Goal: Task Accomplishment & Management: Manage account settings

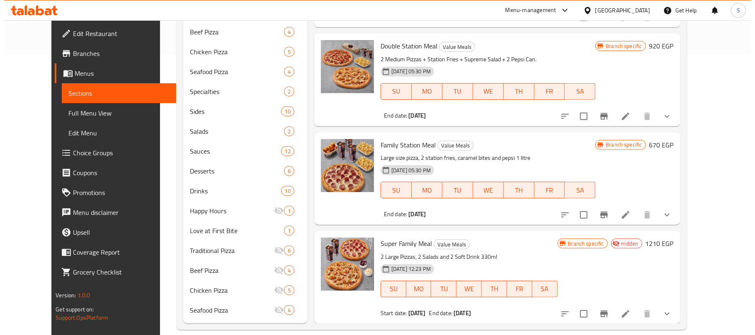
scroll to position [292, 0]
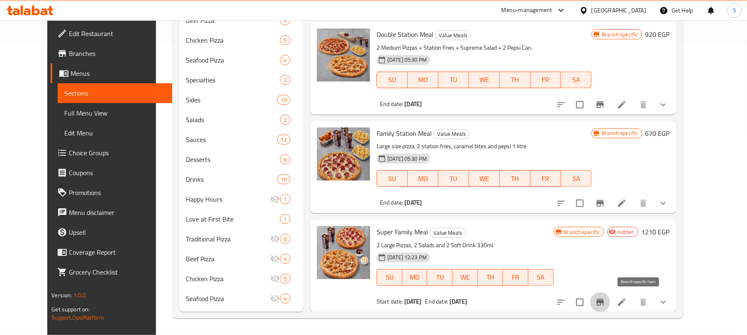
click at [604, 301] on icon "Branch-specific-item" at bounding box center [599, 302] width 7 height 7
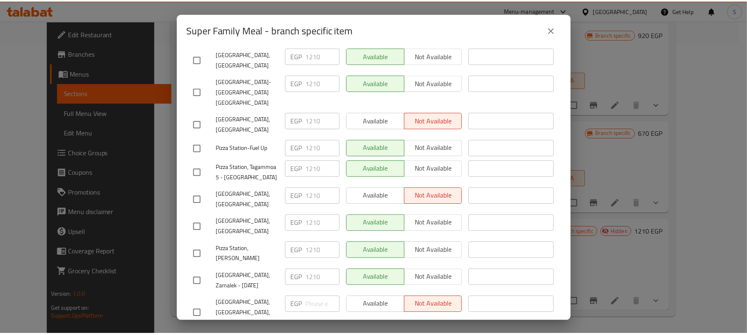
scroll to position [0, 0]
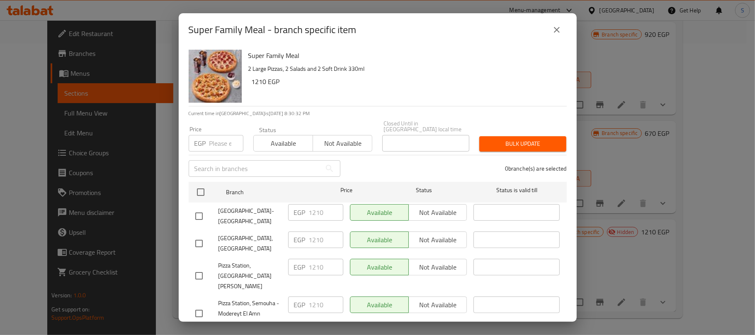
click at [564, 36] on button "close" at bounding box center [557, 30] width 20 height 20
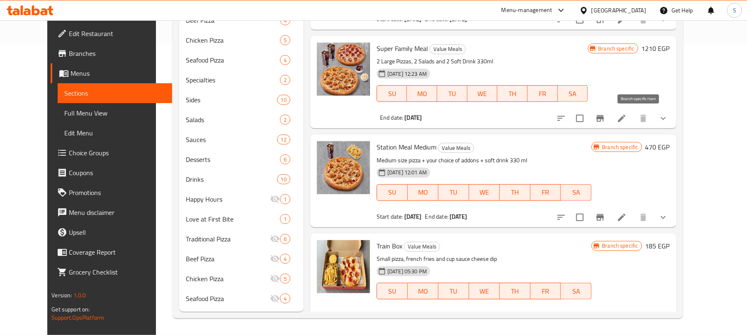
click at [604, 119] on icon "Branch-specific-item" at bounding box center [599, 118] width 7 height 7
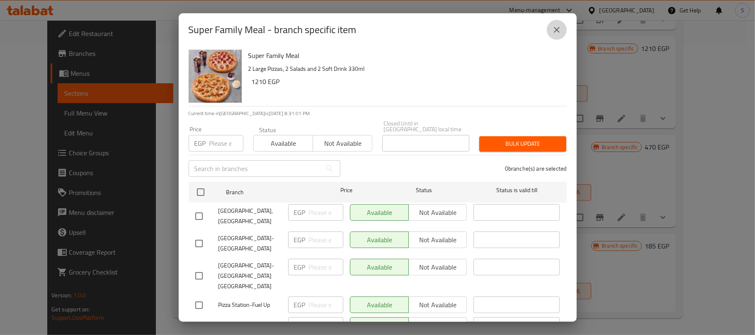
click at [556, 29] on icon "close" at bounding box center [557, 30] width 6 height 6
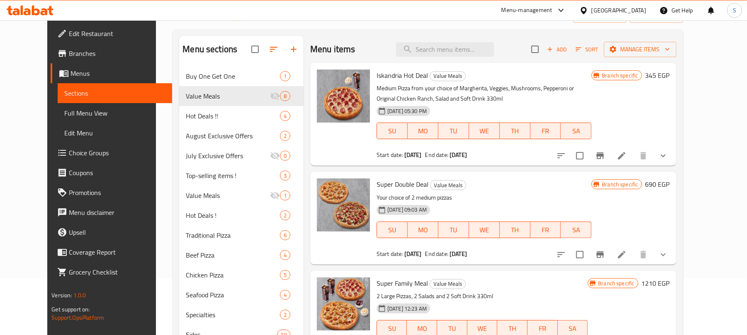
scroll to position [53, 0]
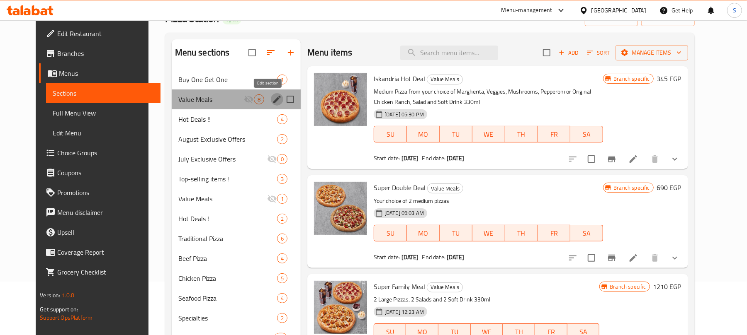
click at [272, 97] on icon "edit" at bounding box center [277, 100] width 10 height 10
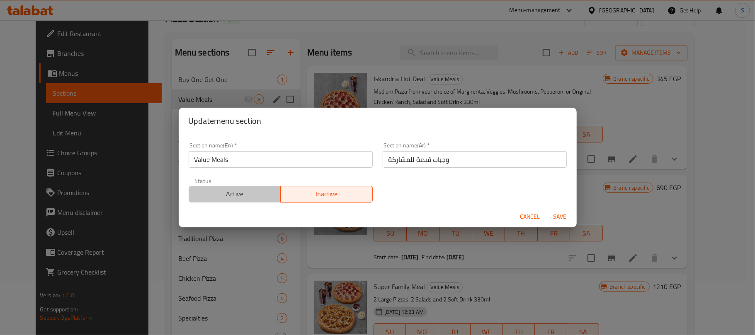
click at [246, 187] on button "Active" at bounding box center [235, 194] width 92 height 17
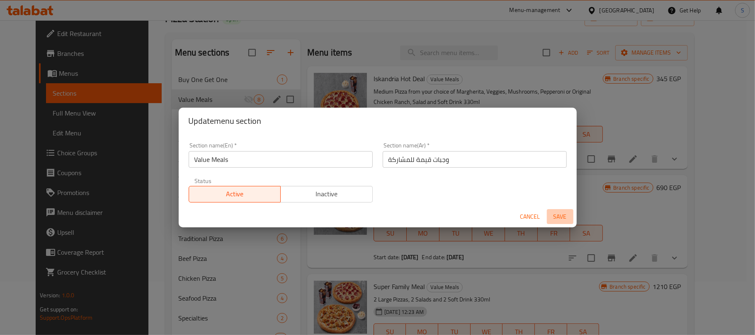
click at [559, 215] on span "Save" at bounding box center [560, 217] width 20 height 10
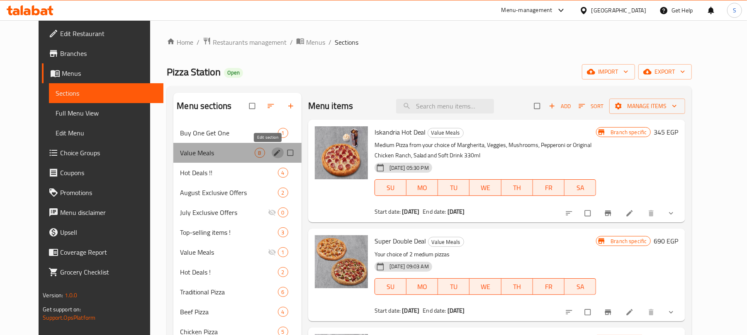
click at [273, 153] on icon "edit" at bounding box center [277, 153] width 8 height 8
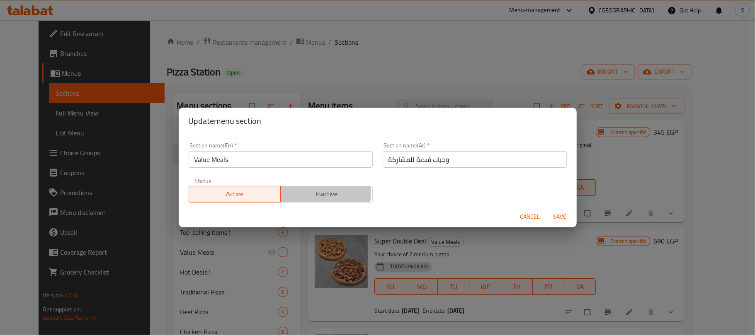
click at [317, 193] on span "Inactive" at bounding box center [326, 194] width 85 height 12
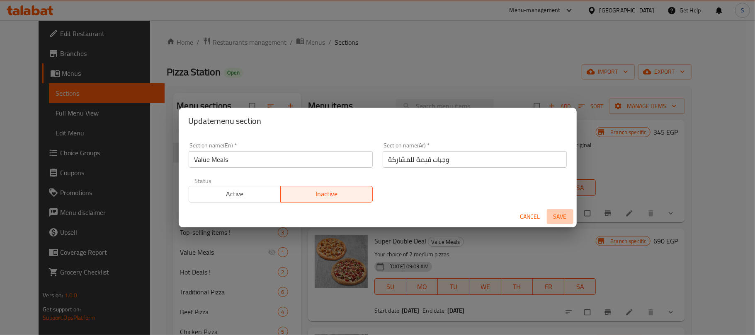
click at [554, 218] on span "Save" at bounding box center [560, 217] width 20 height 10
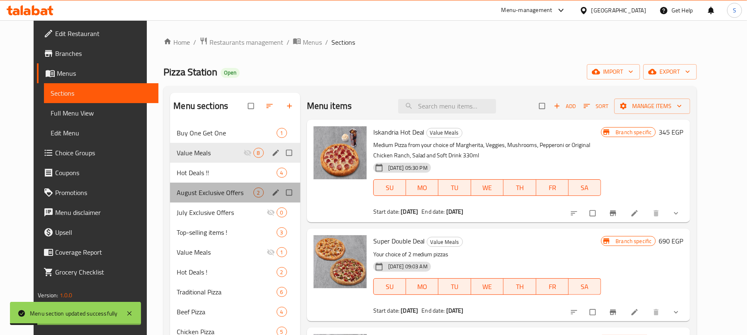
click at [187, 186] on div "August Exclusive Offers 2" at bounding box center [235, 193] width 130 height 20
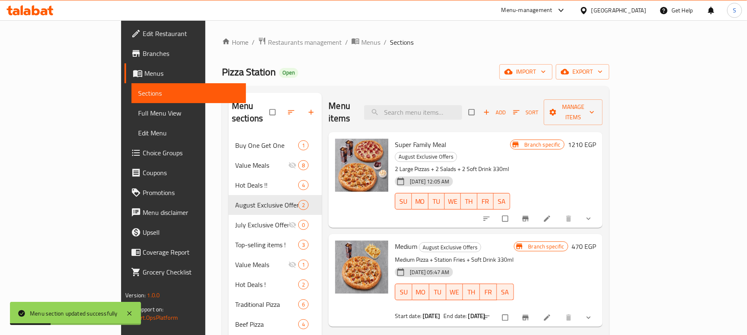
click at [447, 51] on div "Home / Restaurants management / Menus / Sections Pizza Station Open import expo…" at bounding box center [415, 330] width 387 height 586
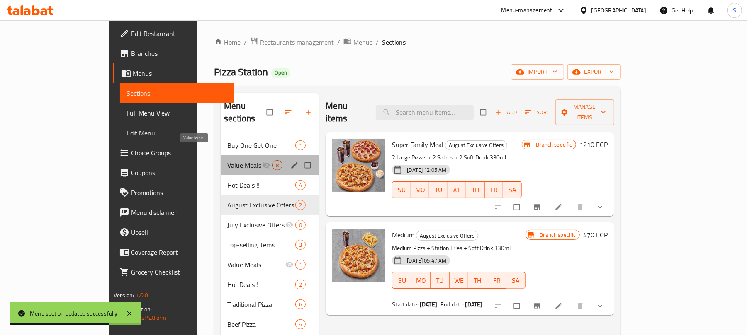
click at [227, 160] on span "Value Meals" at bounding box center [244, 165] width 35 height 10
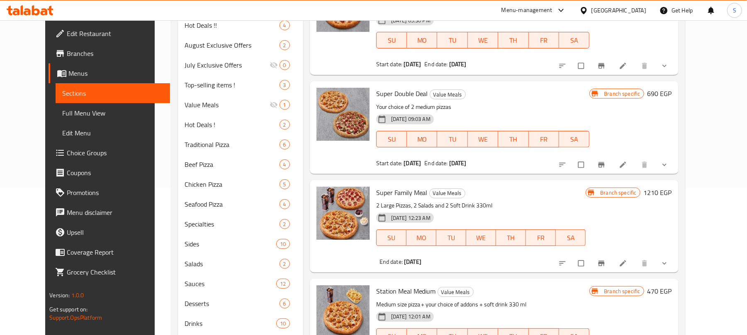
scroll to position [148, 0]
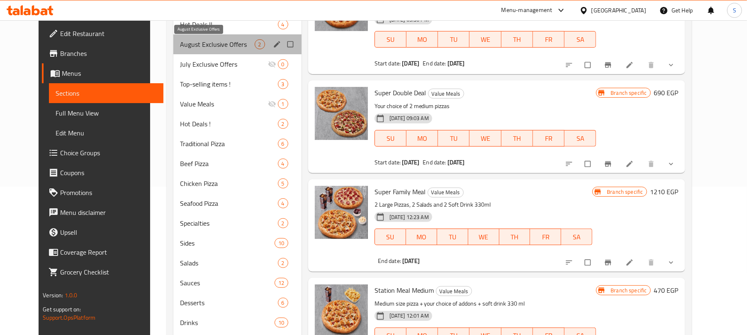
click at [180, 47] on span "August Exclusive Offers" at bounding box center [217, 44] width 74 height 10
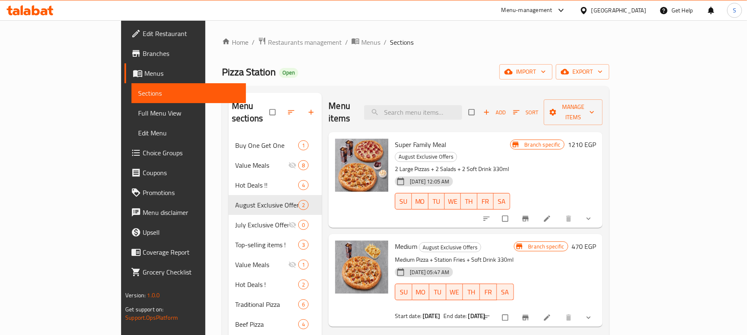
click at [396, 139] on span "Super Family Meal" at bounding box center [420, 145] width 51 height 12
copy h6 "Super Family Meal"
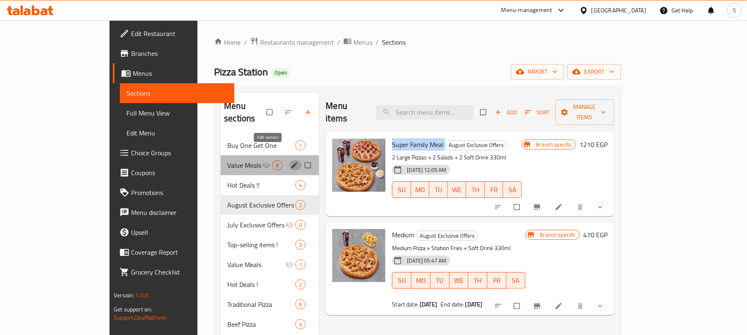
click at [290, 161] on icon "edit" at bounding box center [294, 165] width 8 height 8
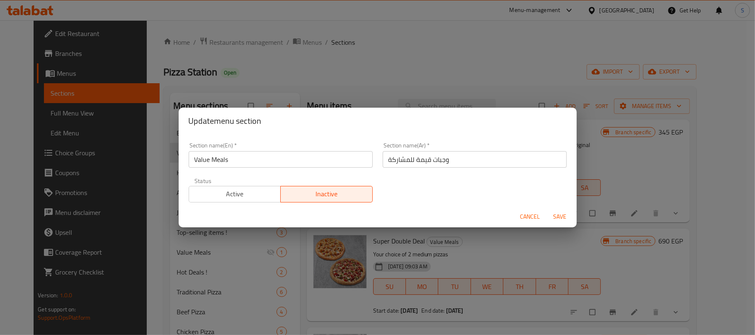
click at [238, 162] on input "Value Meals" at bounding box center [281, 159] width 184 height 17
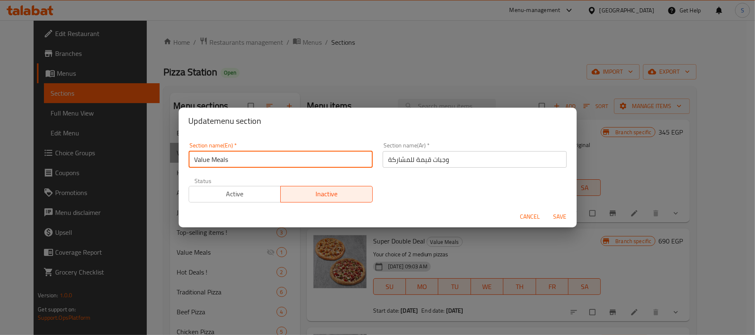
click at [238, 162] on input "Value Meals" at bounding box center [281, 159] width 184 height 17
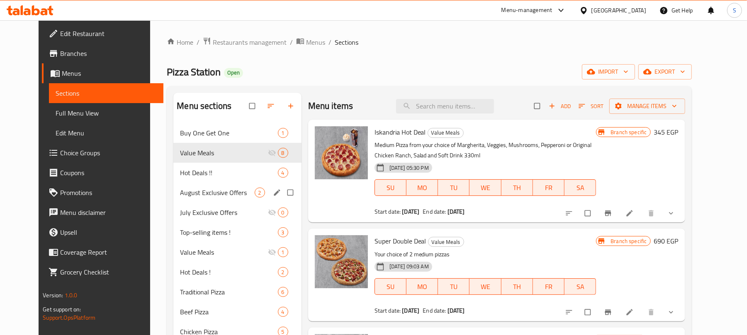
click at [216, 199] on div "August Exclusive Offers 2" at bounding box center [237, 193] width 128 height 20
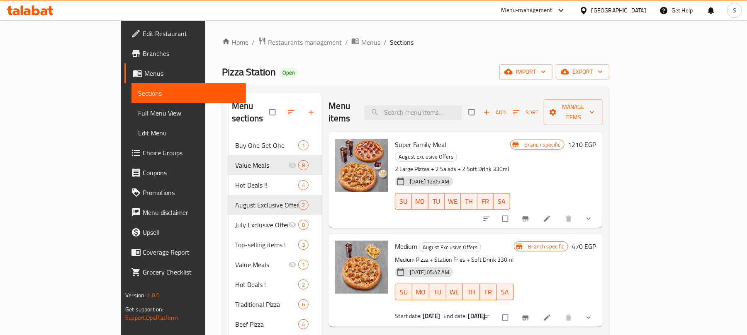
click at [395, 139] on span "Super Family Meal" at bounding box center [420, 145] width 51 height 12
copy h6 "Super Family Meal"
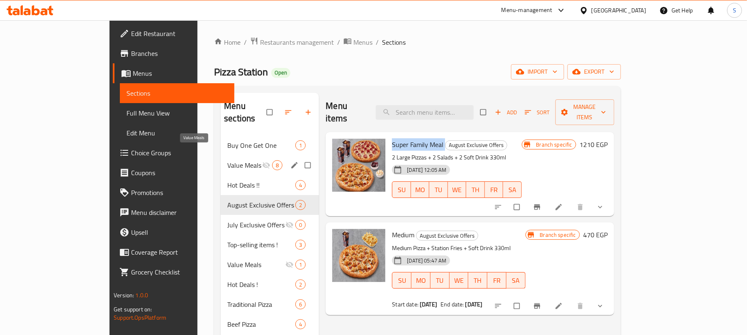
click at [227, 160] on span "Value Meals" at bounding box center [244, 165] width 35 height 10
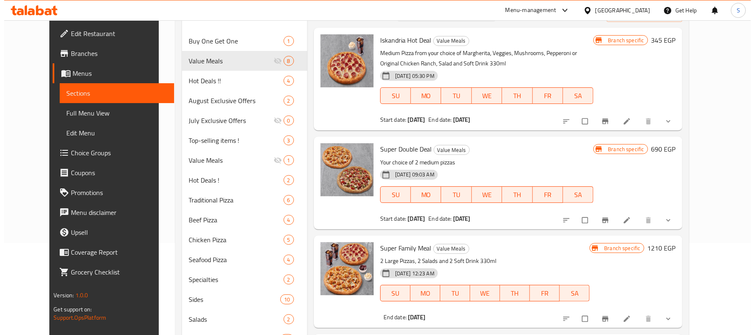
scroll to position [85, 0]
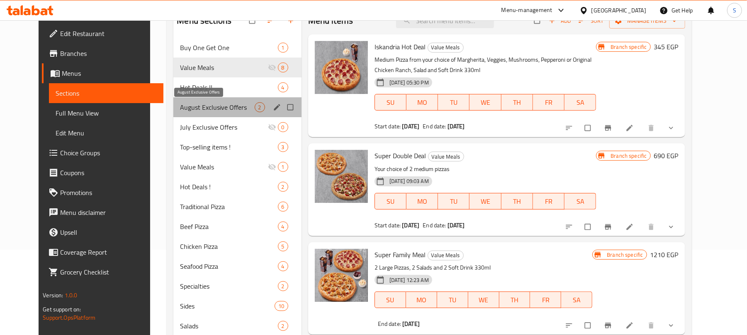
click at [233, 105] on span "August Exclusive Offers" at bounding box center [217, 107] width 74 height 10
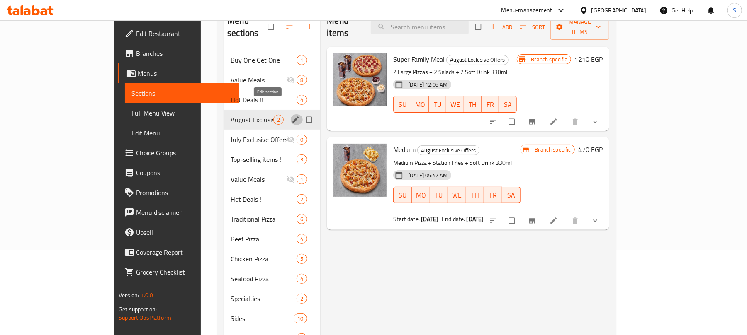
click at [290, 114] on button "edit" at bounding box center [296, 119] width 12 height 11
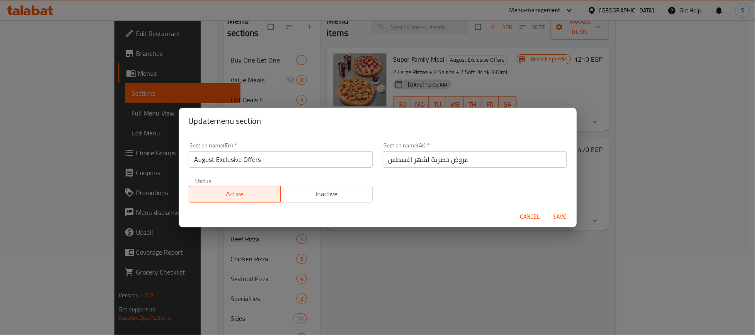
click at [263, 161] on input "August Exclusive Offers" at bounding box center [281, 159] width 184 height 17
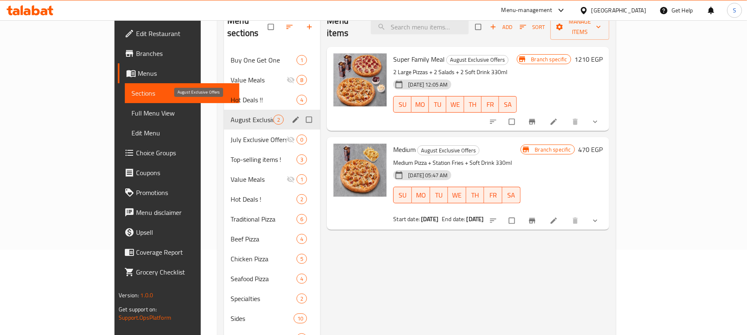
click at [231, 115] on span "August Exclusive Offers" at bounding box center [252, 120] width 43 height 10
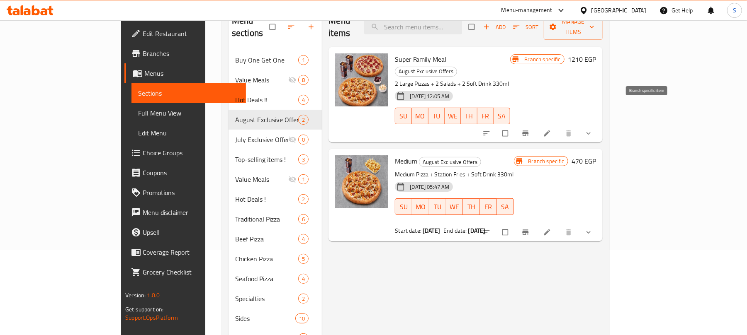
click at [536, 124] on button "Branch-specific-item" at bounding box center [526, 133] width 20 height 18
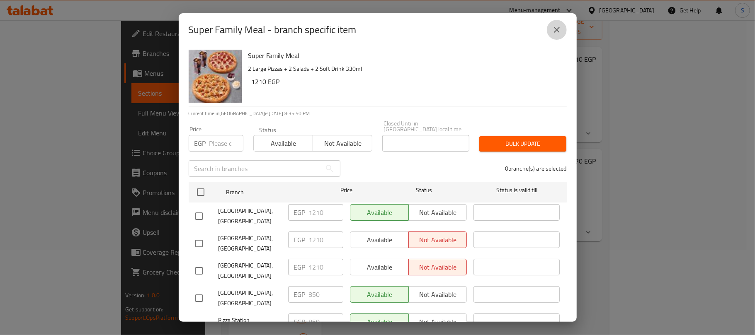
click at [556, 27] on icon "close" at bounding box center [557, 30] width 10 height 10
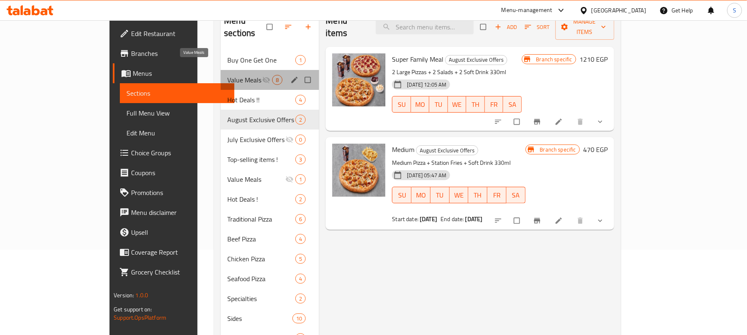
click at [227, 75] on span "Value Meals" at bounding box center [244, 80] width 35 height 10
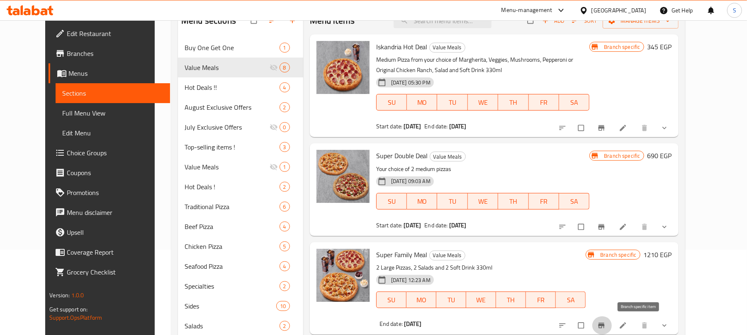
click at [604, 324] on icon "Branch-specific-item" at bounding box center [601, 325] width 6 height 5
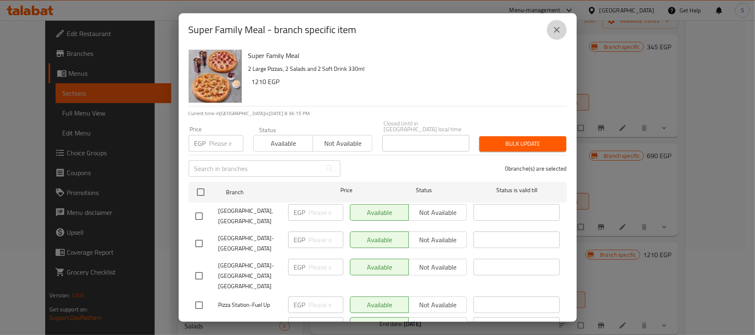
click at [555, 25] on icon "close" at bounding box center [557, 30] width 10 height 10
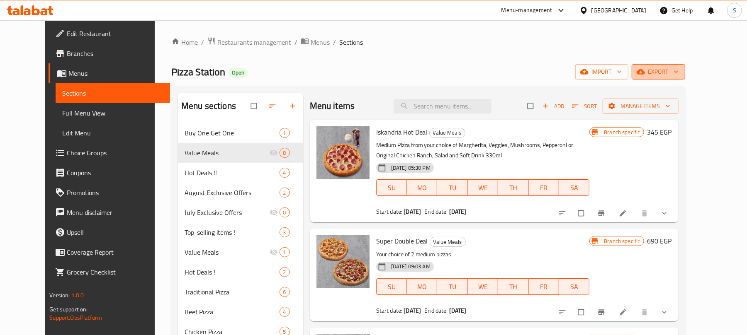
click at [680, 70] on icon "button" at bounding box center [676, 72] width 8 height 8
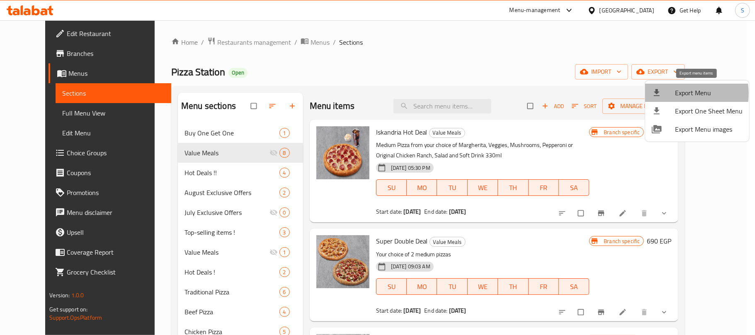
click at [676, 94] on span "Export Menu" at bounding box center [709, 93] width 68 height 10
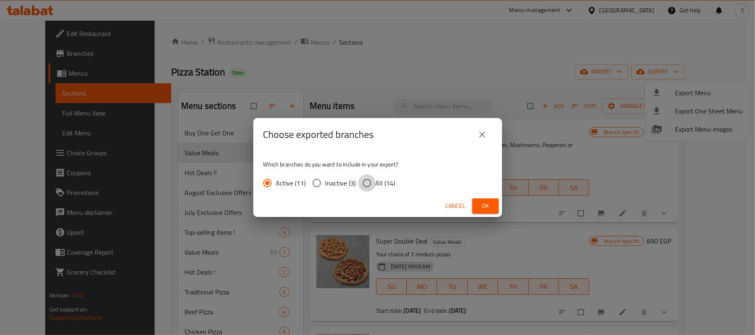
click at [364, 181] on input "All (14)" at bounding box center [366, 183] width 17 height 17
radio input "true"
click at [477, 204] on button "Ok" at bounding box center [485, 206] width 27 height 15
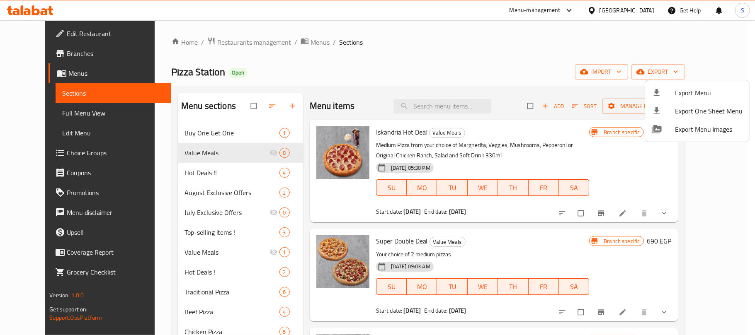
click at [415, 135] on div at bounding box center [377, 167] width 755 height 335
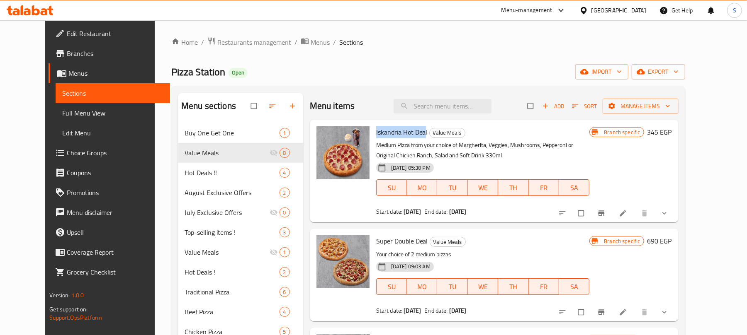
drag, startPoint x: 415, startPoint y: 134, endPoint x: 363, endPoint y: 135, distance: 51.4
click at [373, 135] on div "Iskandria Hot Deal Value Meals Medium Pizza from your choice of Margherita, Veg…" at bounding box center [483, 171] width 220 height 96
drag, startPoint x: 363, startPoint y: 135, endPoint x: 370, endPoint y: 135, distance: 6.6
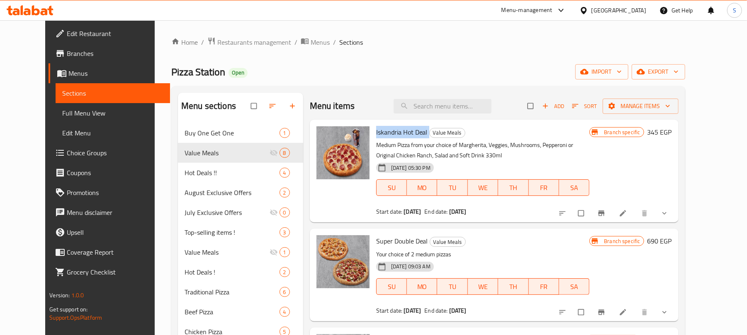
click at [373, 135] on div "Iskandria Hot Deal Value Meals Medium Pizza from your choice of Margherita, Veg…" at bounding box center [483, 171] width 220 height 96
click at [590, 216] on input "checkbox" at bounding box center [581, 214] width 17 height 16
checkbox input "true"
click at [590, 315] on input "checkbox" at bounding box center [581, 313] width 17 height 16
checkbox input "true"
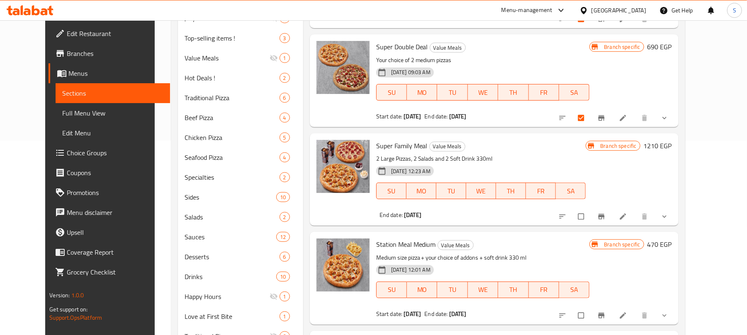
scroll to position [202, 0]
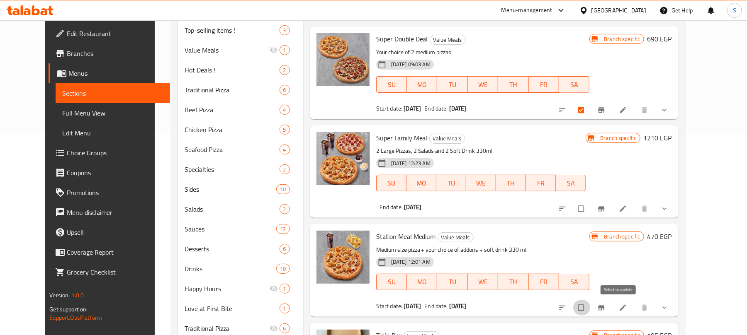
click at [590, 304] on input "checkbox" at bounding box center [581, 308] width 17 height 16
checkbox input "true"
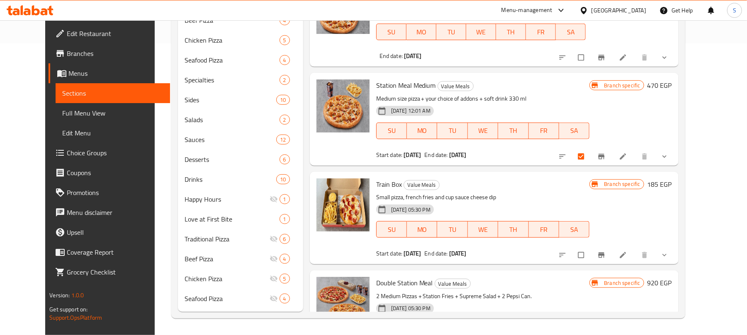
scroll to position [80, 0]
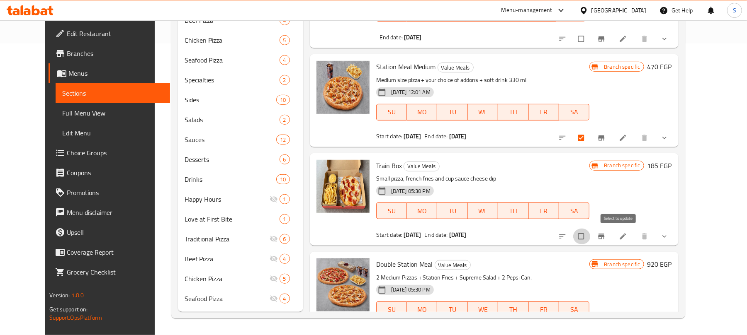
click at [590, 238] on input "checkbox" at bounding box center [581, 237] width 17 height 16
checkbox input "true"
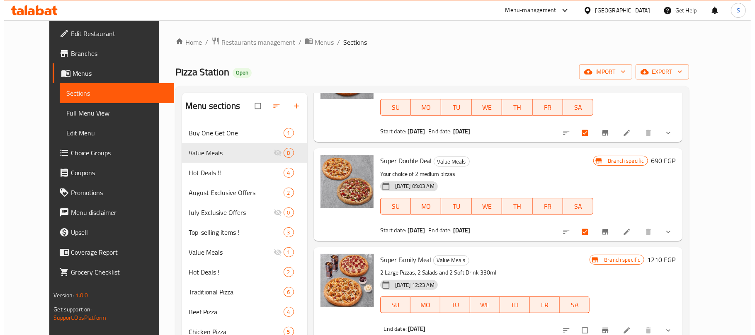
scroll to position [0, 0]
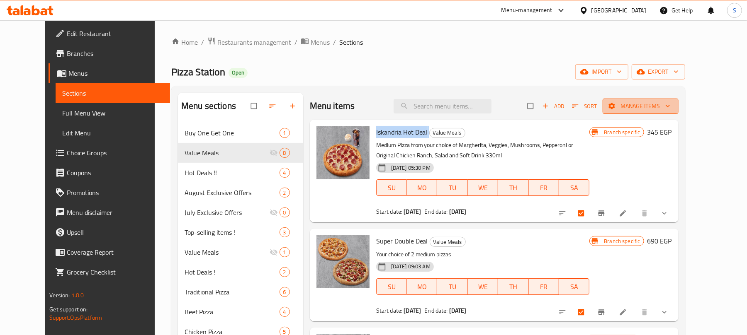
click at [672, 105] on span "Manage items" at bounding box center [640, 106] width 63 height 10
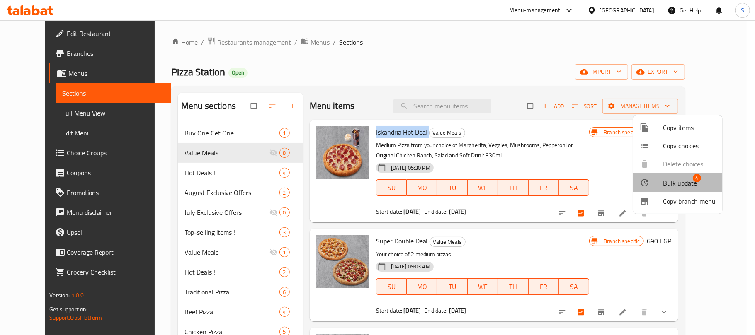
click at [688, 179] on span "Bulk update" at bounding box center [680, 183] width 34 height 10
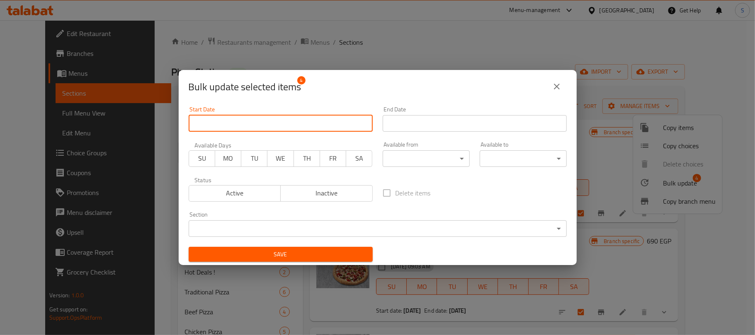
click at [318, 121] on input "Start Date" at bounding box center [281, 123] width 184 height 17
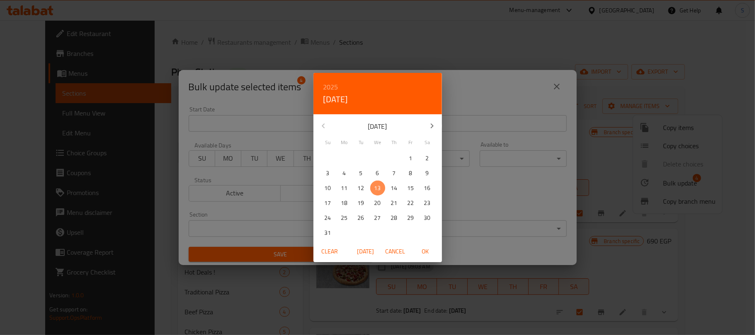
click at [376, 187] on p "13" at bounding box center [377, 188] width 7 height 10
click at [426, 259] on button "OK" at bounding box center [425, 251] width 27 height 15
type input "[DATE]"
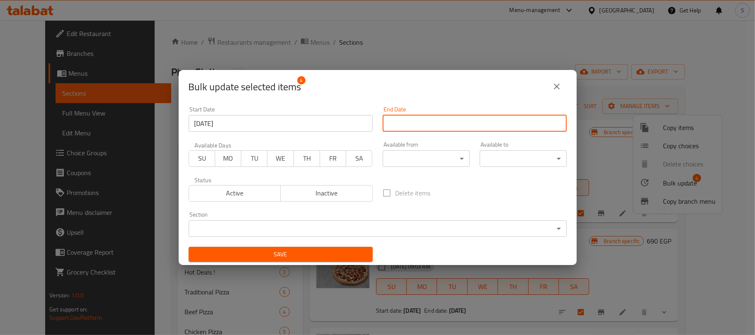
click at [438, 127] on input "Start Date" at bounding box center [475, 123] width 184 height 17
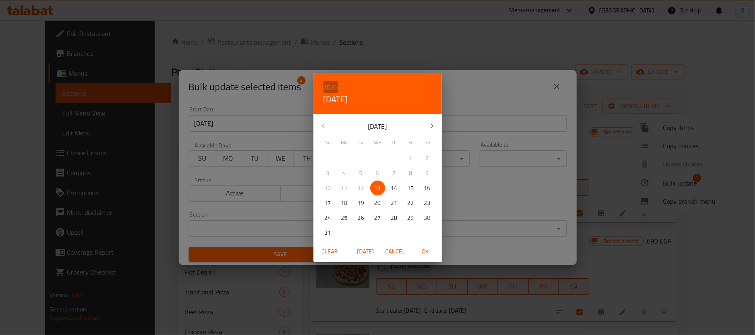
click at [332, 84] on h6 "2025" at bounding box center [330, 87] width 15 height 12
click at [379, 232] on div "2040" at bounding box center [377, 232] width 129 height 17
click at [427, 253] on span "OK" at bounding box center [426, 252] width 20 height 10
type input "[DATE]"
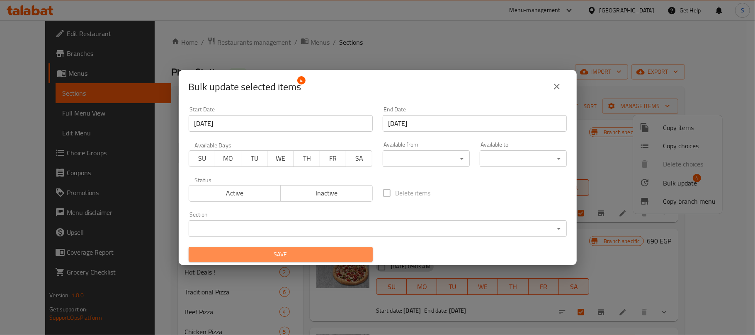
click at [349, 254] on span "Save" at bounding box center [280, 255] width 171 height 10
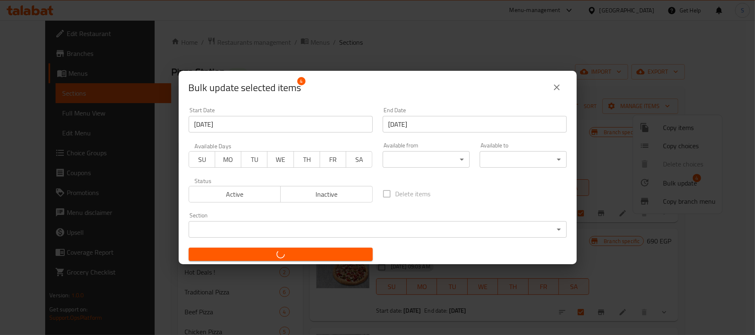
checkbox input "false"
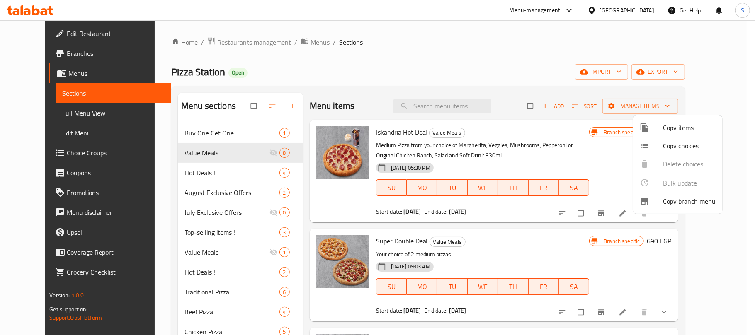
click at [263, 151] on div at bounding box center [377, 167] width 755 height 335
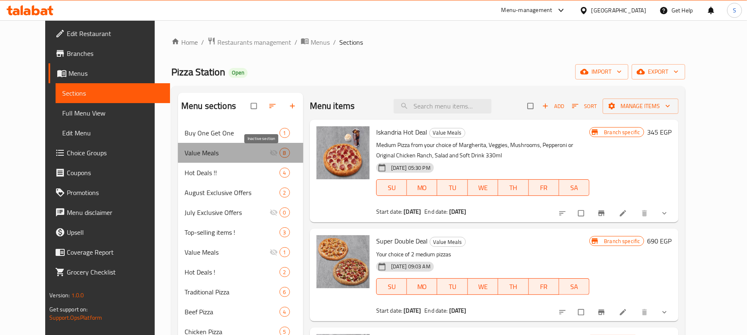
click at [270, 151] on icon "Menu sections" at bounding box center [274, 153] width 8 height 8
click at [185, 150] on span "Value Meals" at bounding box center [227, 153] width 85 height 10
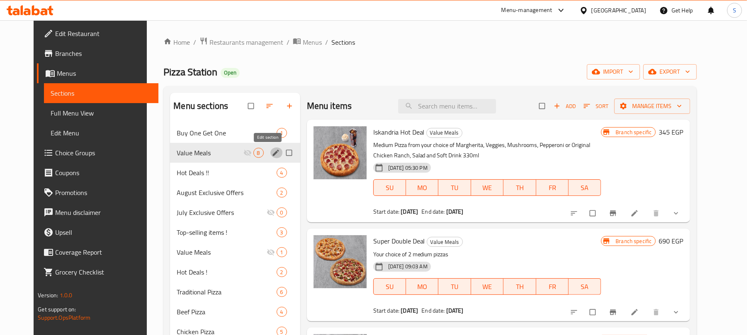
click at [272, 153] on icon "edit" at bounding box center [275, 153] width 6 height 6
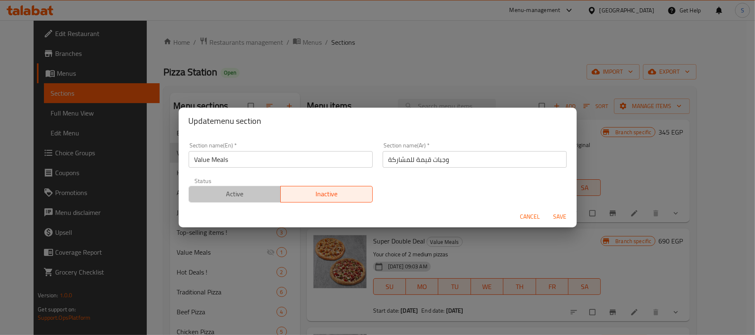
click at [245, 198] on span "Active" at bounding box center [234, 194] width 85 height 12
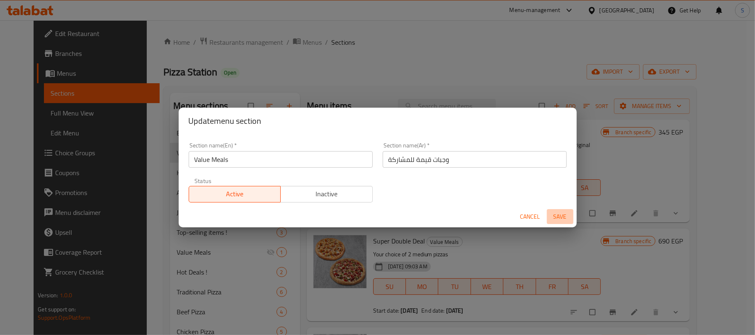
click at [557, 213] on span "Save" at bounding box center [560, 217] width 20 height 10
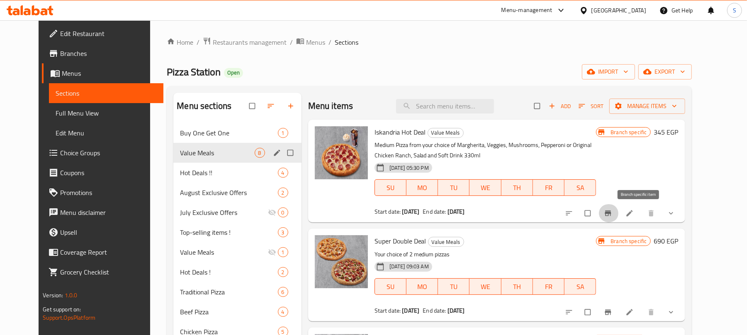
click at [612, 216] on icon "Branch-specific-item" at bounding box center [608, 213] width 8 height 8
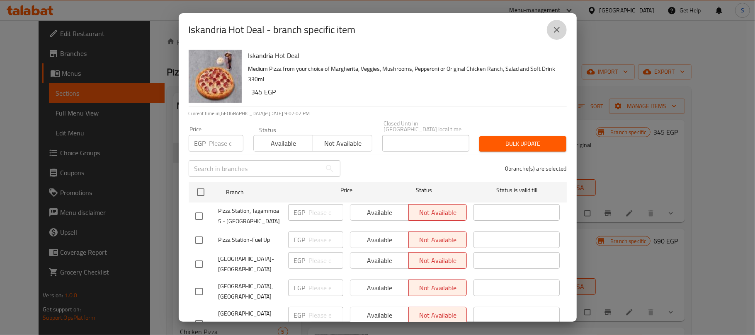
click at [559, 30] on icon "close" at bounding box center [557, 30] width 10 height 10
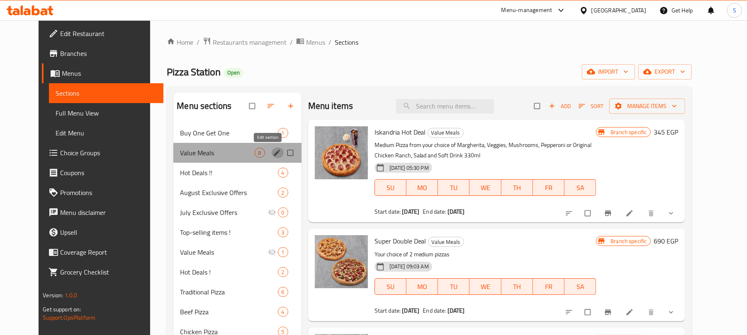
click at [274, 154] on icon "edit" at bounding box center [277, 153] width 6 height 6
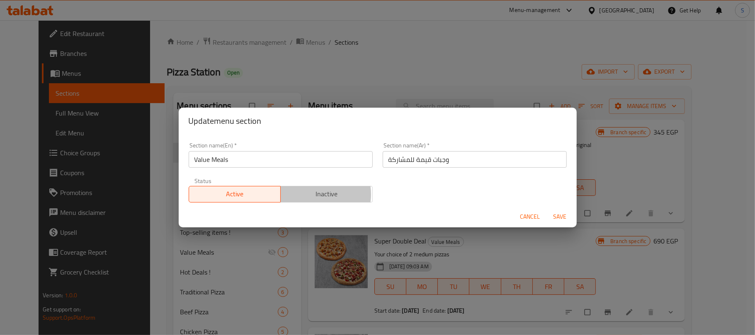
click at [311, 195] on span "Inactive" at bounding box center [326, 194] width 85 height 12
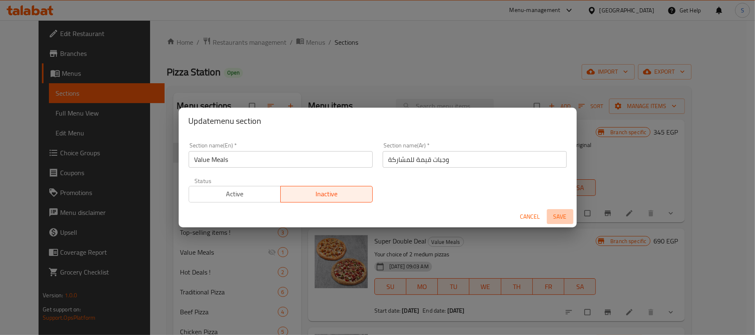
click at [554, 218] on span "Save" at bounding box center [560, 217] width 20 height 10
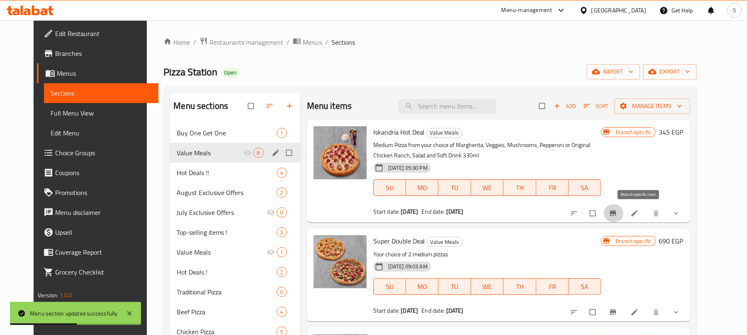
click at [617, 212] on icon "Branch-specific-item" at bounding box center [613, 213] width 8 height 8
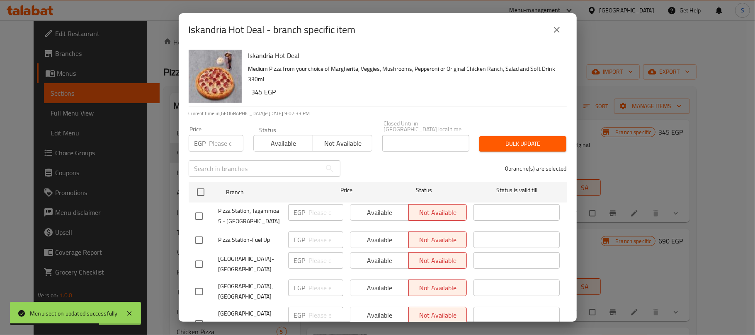
scroll to position [287, 0]
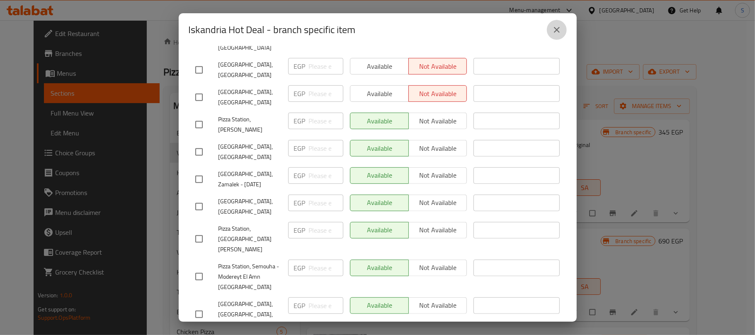
click at [561, 35] on button "close" at bounding box center [557, 30] width 20 height 20
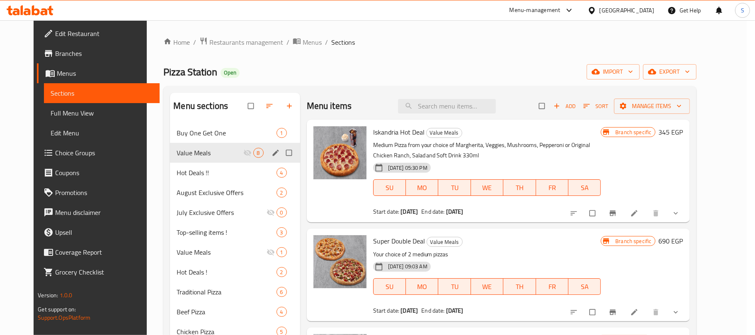
click at [561, 35] on button "close" at bounding box center [557, 30] width 20 height 20
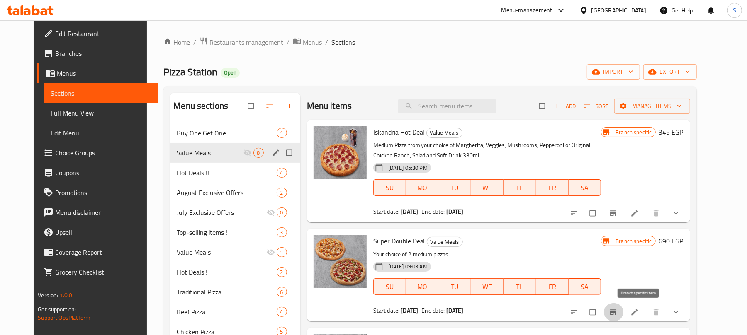
click at [617, 311] on icon "Branch-specific-item" at bounding box center [613, 313] width 8 height 8
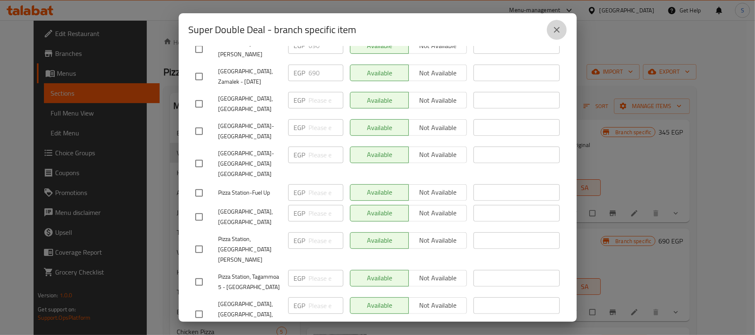
click at [555, 25] on icon "close" at bounding box center [557, 30] width 10 height 10
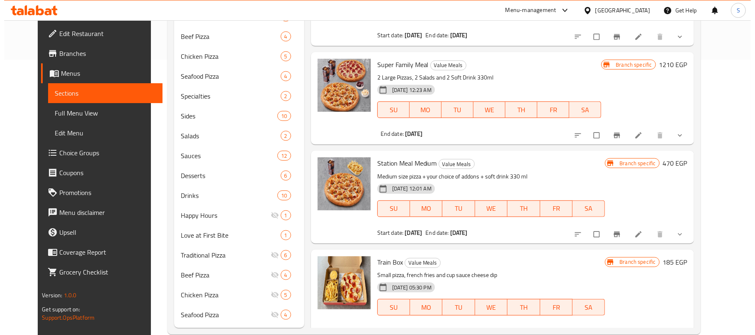
scroll to position [286, 0]
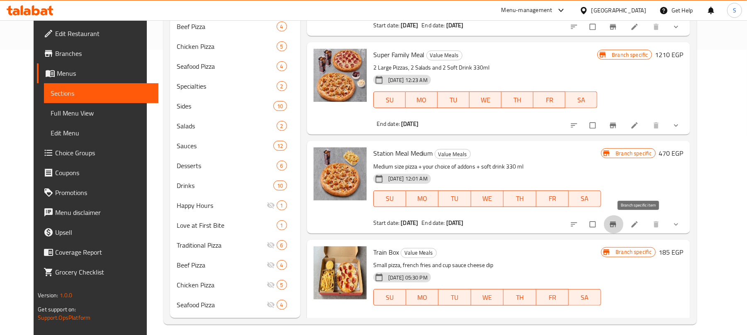
click at [617, 221] on icon "Branch-specific-item" at bounding box center [613, 225] width 8 height 8
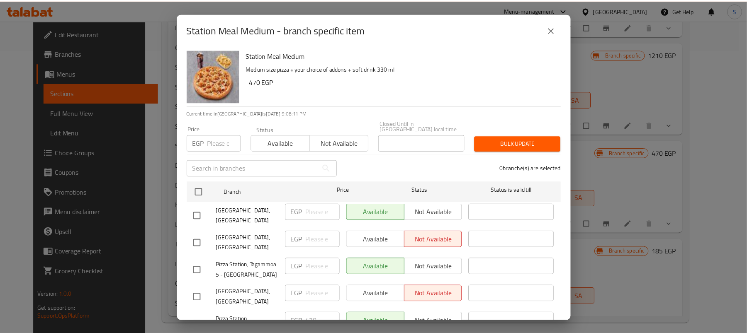
scroll to position [287, 0]
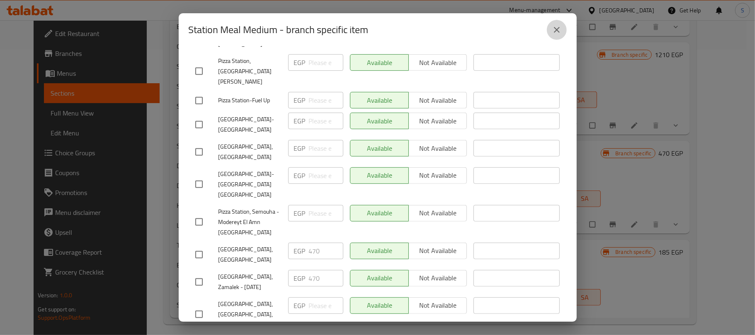
click at [559, 29] on icon "close" at bounding box center [557, 30] width 10 height 10
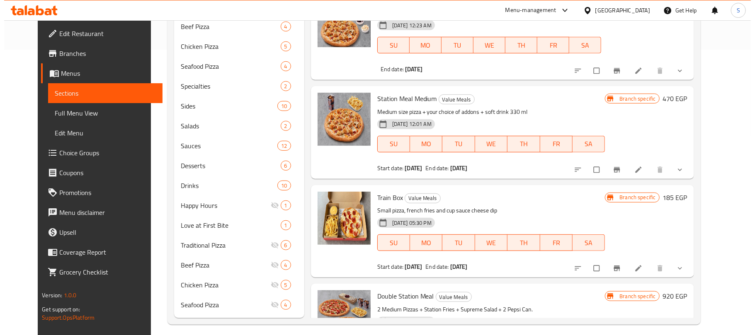
scroll to position [63, 0]
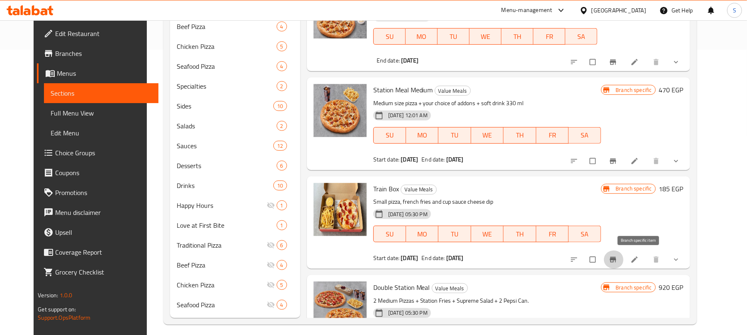
click at [624, 255] on button "Branch-specific-item" at bounding box center [614, 260] width 20 height 18
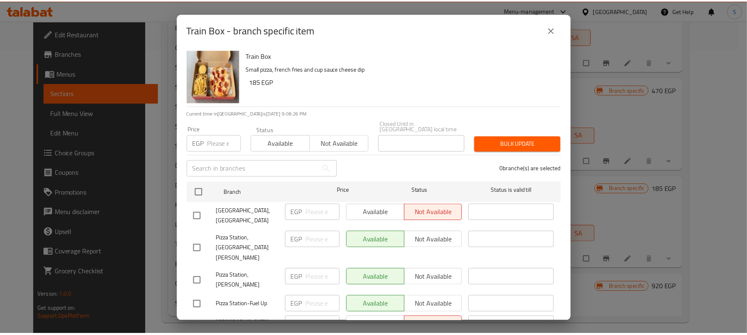
scroll to position [287, 0]
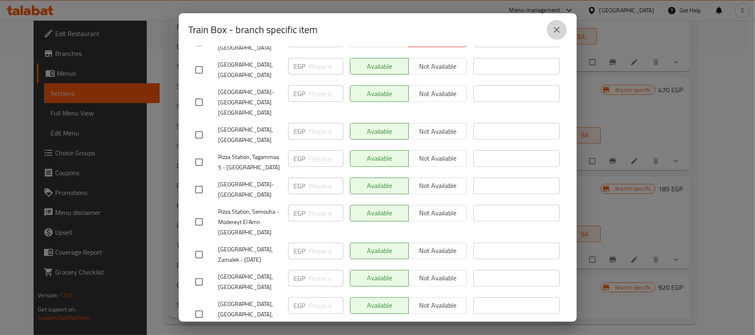
click at [558, 22] on button "close" at bounding box center [557, 30] width 20 height 20
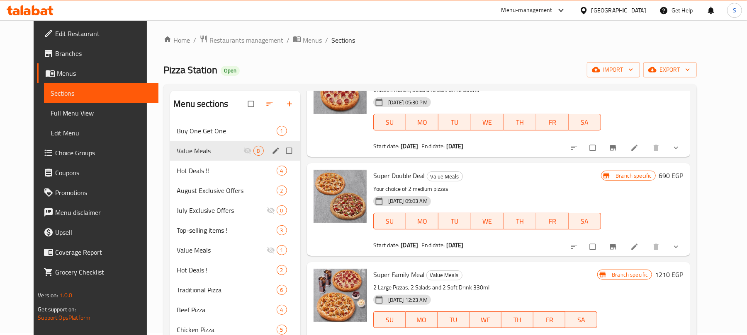
scroll to position [0, 0]
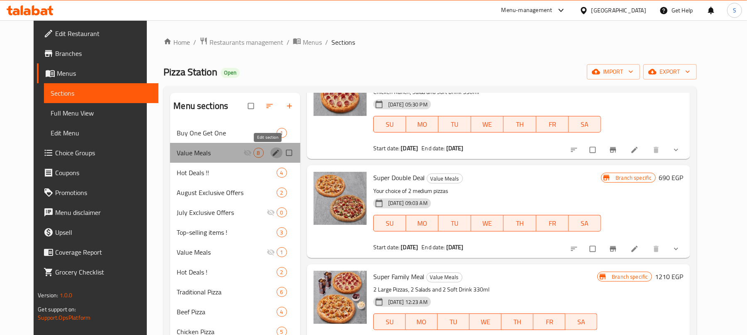
click at [272, 152] on icon "edit" at bounding box center [276, 153] width 8 height 8
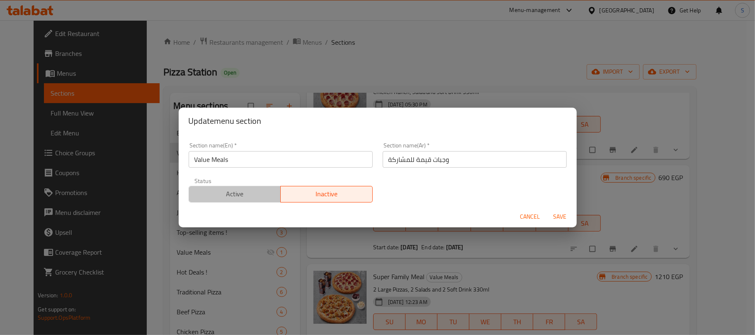
click at [248, 194] on span "Active" at bounding box center [234, 194] width 85 height 12
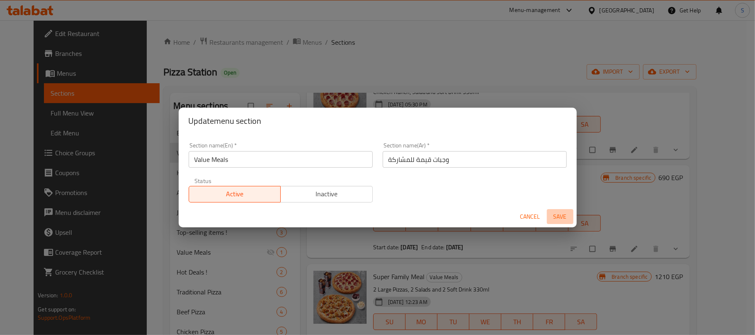
click at [561, 216] on span "Save" at bounding box center [560, 217] width 20 height 10
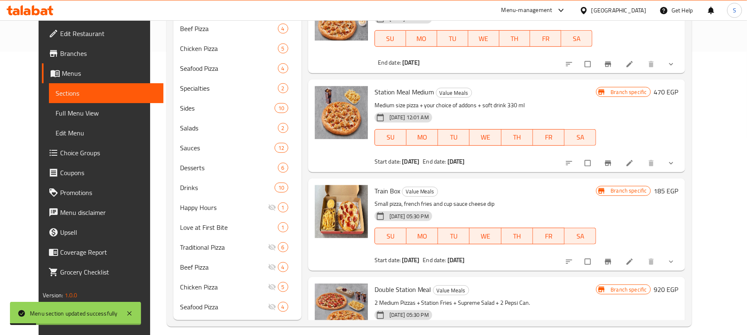
scroll to position [292, 0]
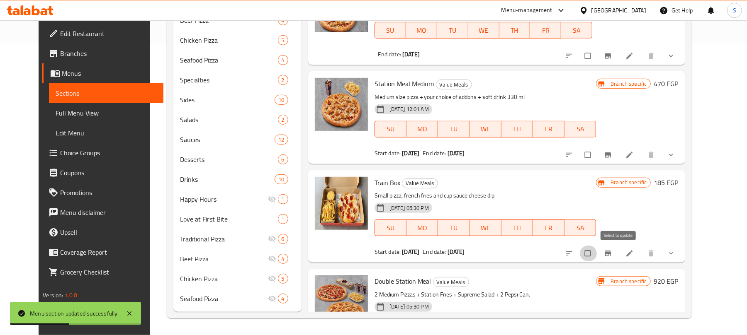
click at [597, 253] on input "checkbox" at bounding box center [588, 254] width 17 height 16
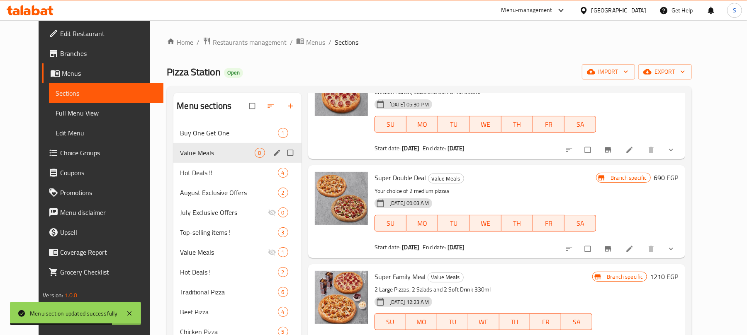
scroll to position [0, 0]
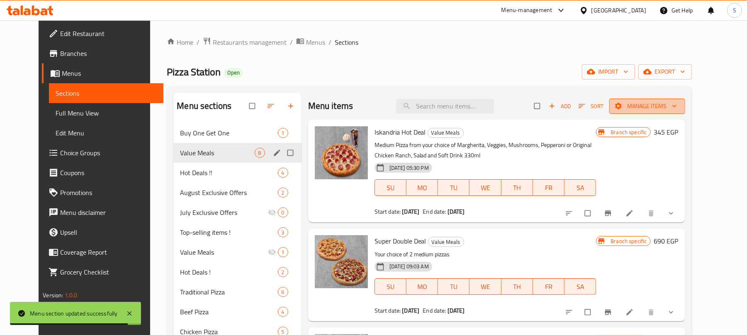
click at [678, 103] on span "Manage items" at bounding box center [647, 106] width 63 height 10
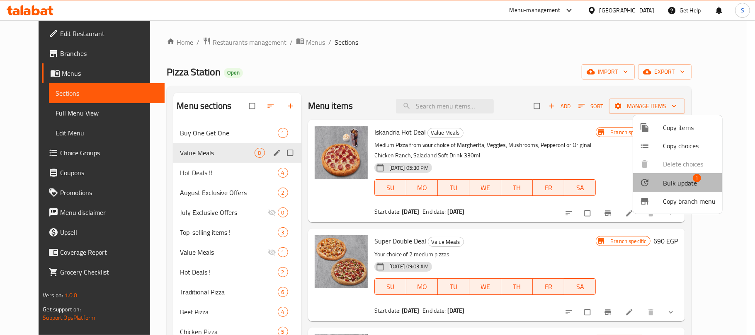
click at [691, 185] on span "Bulk update" at bounding box center [680, 183] width 34 height 10
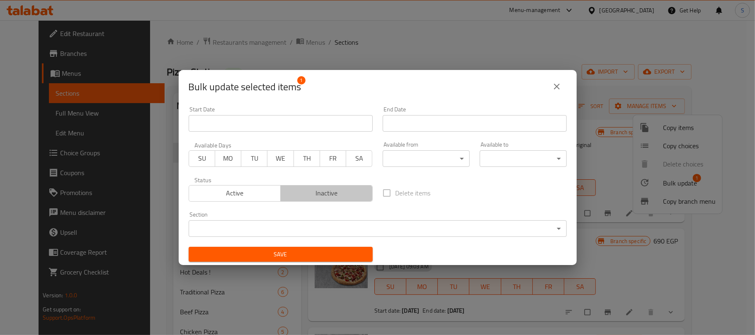
click at [324, 190] on span "Inactive" at bounding box center [326, 193] width 85 height 12
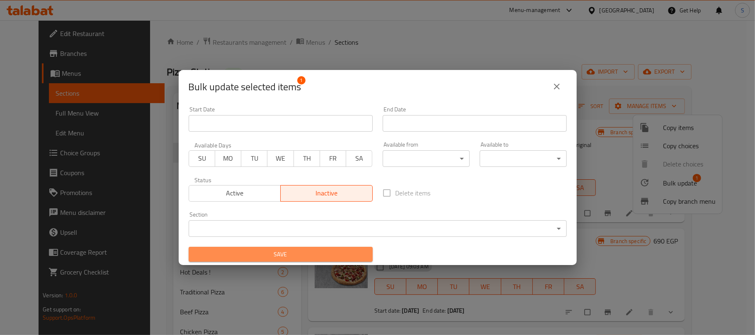
click at [324, 255] on span "Save" at bounding box center [280, 255] width 171 height 10
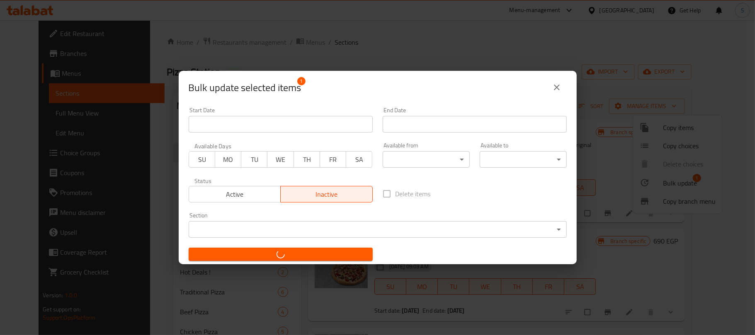
checkbox input "false"
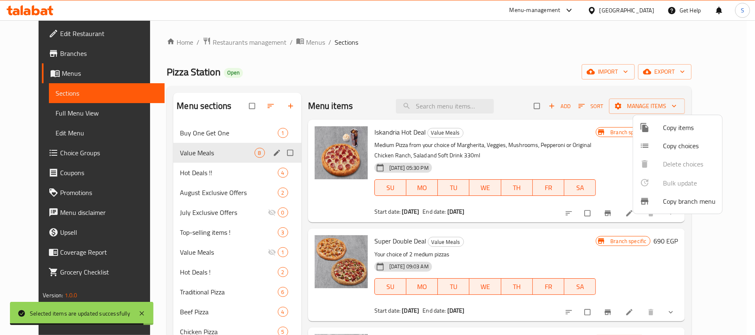
click at [269, 153] on div at bounding box center [377, 167] width 755 height 335
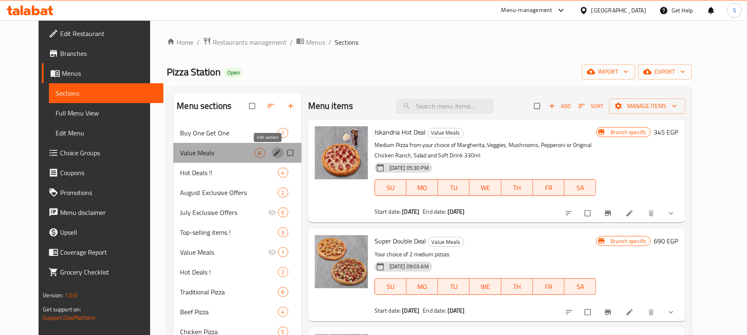
click at [273, 153] on icon "edit" at bounding box center [277, 153] width 8 height 8
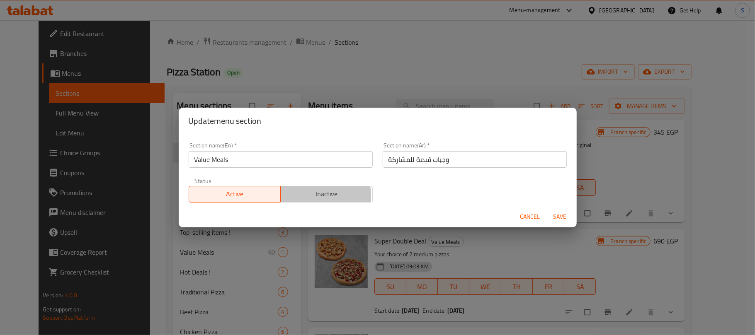
click at [312, 196] on span "Inactive" at bounding box center [326, 194] width 85 height 12
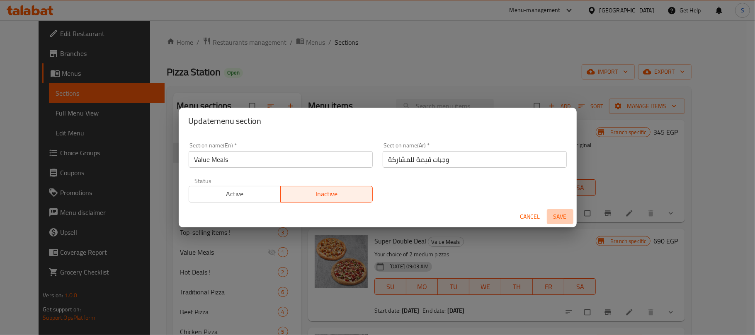
click at [557, 217] on span "Save" at bounding box center [560, 217] width 20 height 10
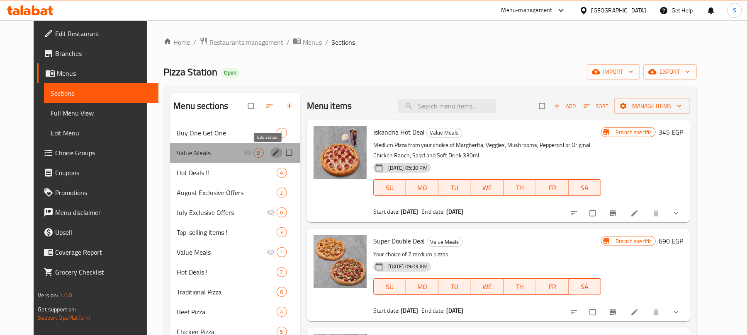
click at [272, 153] on icon "edit" at bounding box center [275, 153] width 6 height 6
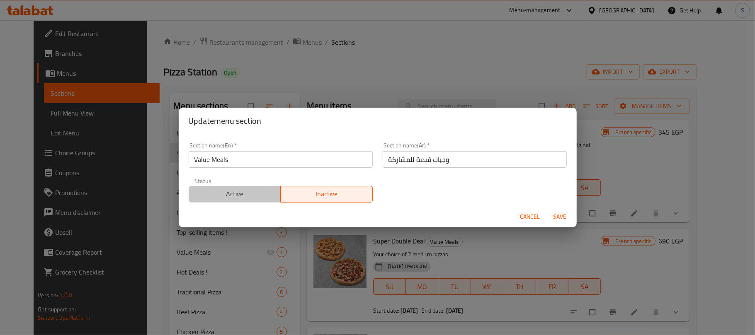
click at [256, 193] on span "Active" at bounding box center [234, 194] width 85 height 12
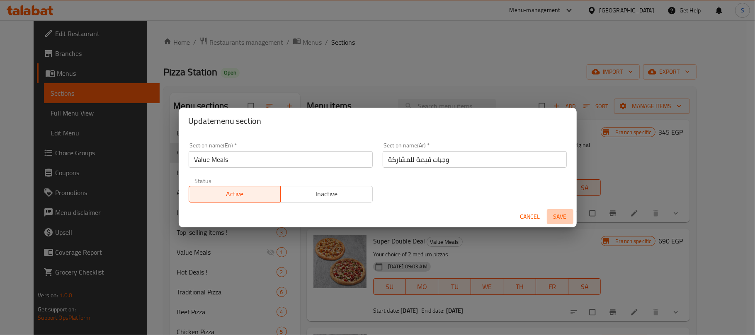
click at [553, 215] on span "Save" at bounding box center [560, 217] width 20 height 10
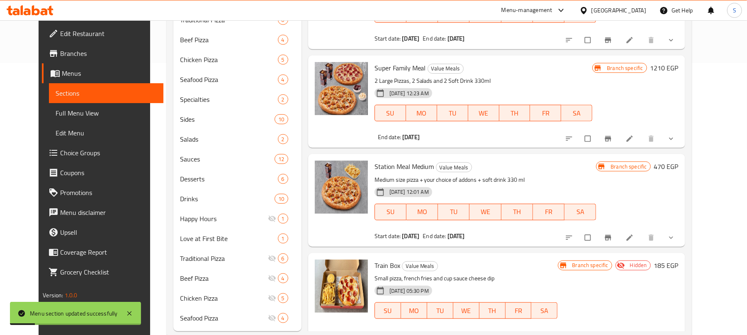
scroll to position [292, 0]
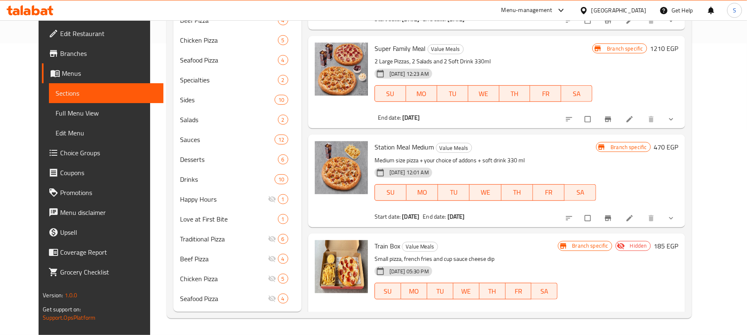
click at [566, 9] on icon at bounding box center [561, 10] width 10 height 10
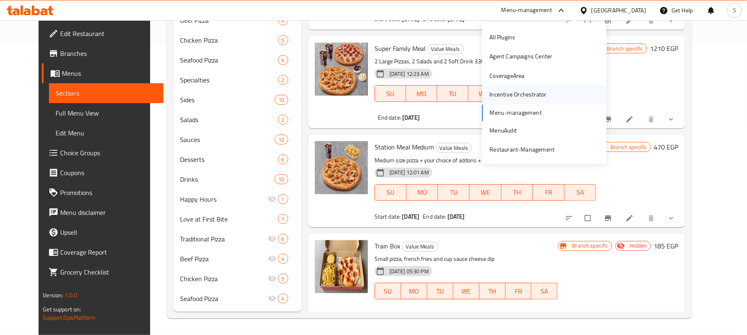
click at [510, 96] on div "Incentive Orchestrator" at bounding box center [517, 94] width 57 height 9
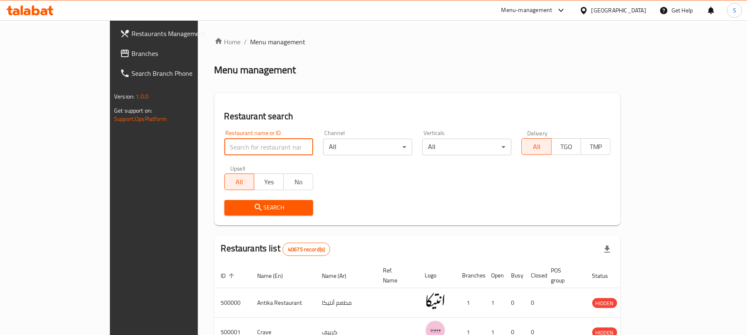
click at [224, 146] on input "search" at bounding box center [268, 147] width 89 height 17
paste input "625875"
type input "625875"
click button "Search" at bounding box center [268, 207] width 89 height 15
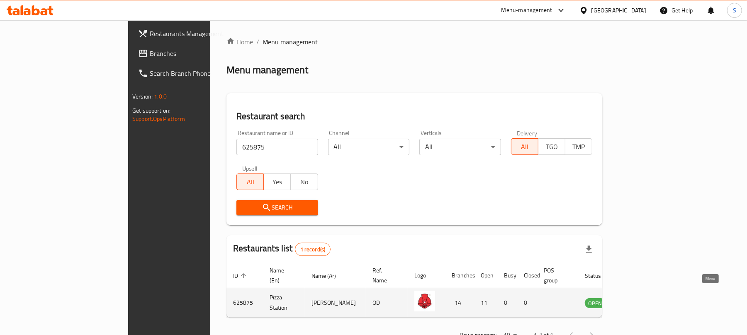
click at [637, 302] on icon "enhanced table" at bounding box center [635, 303] width 3 height 3
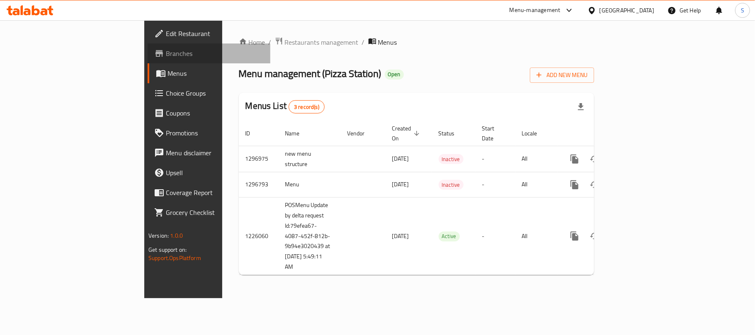
click at [166, 55] on span "Branches" at bounding box center [215, 54] width 98 height 10
